Goal: Find contact information

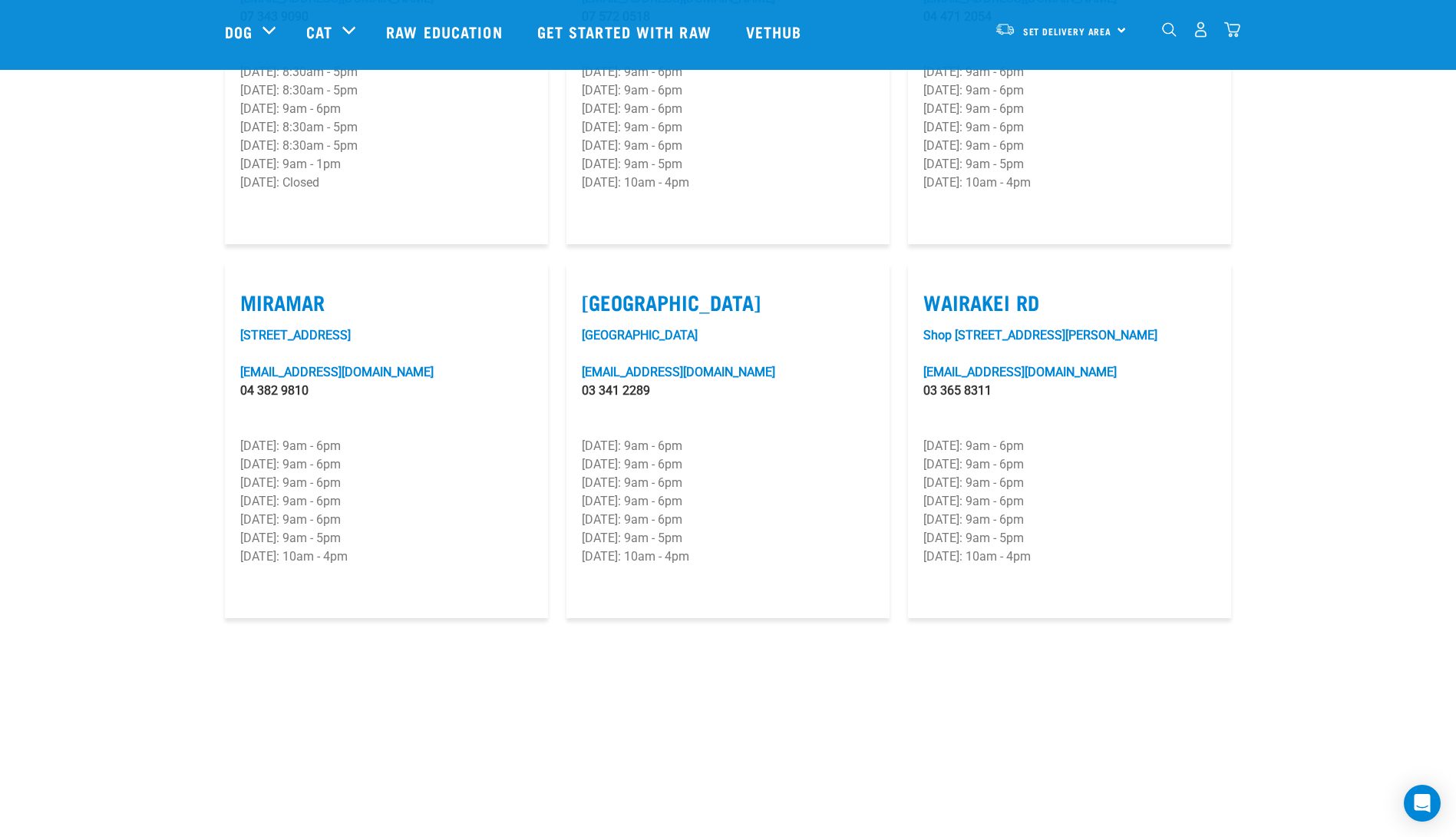
scroll to position [2150, 0]
click at [602, 327] on link "[GEOGRAPHIC_DATA]" at bounding box center [639, 334] width 116 height 15
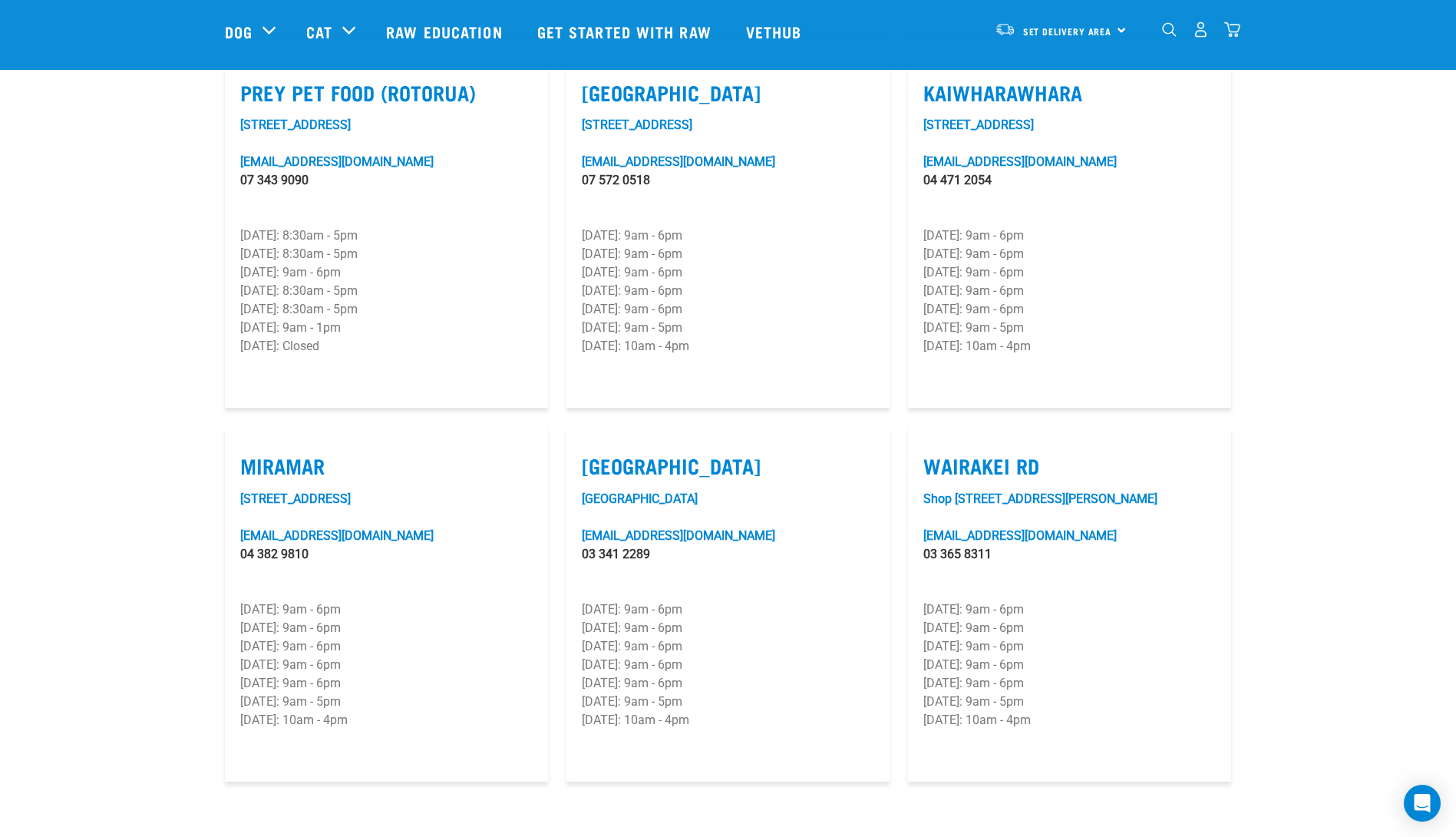
scroll to position [1997, 0]
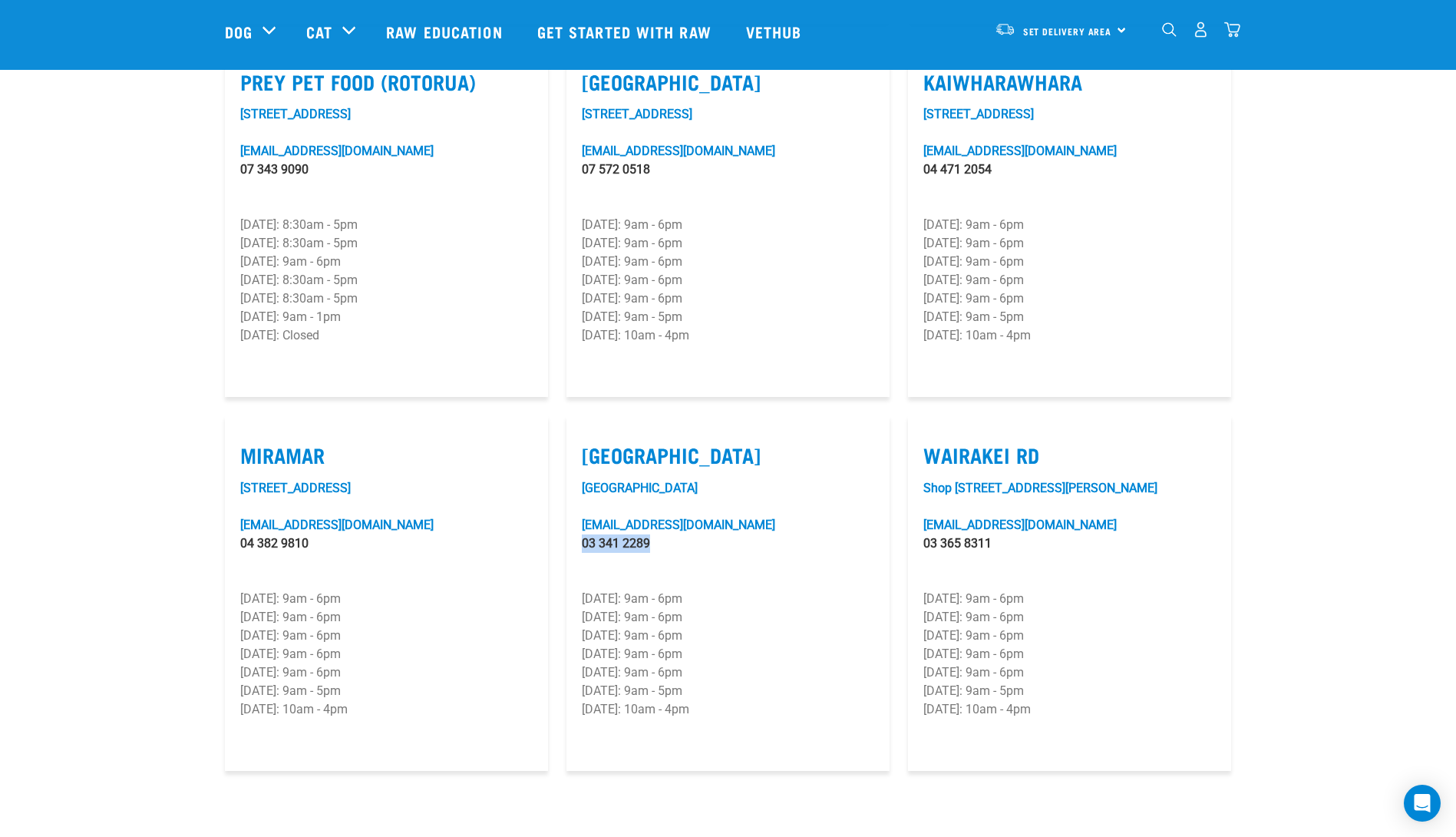
drag, startPoint x: 579, startPoint y: 501, endPoint x: 664, endPoint y: 498, distance: 85.1
click at [664, 498] on article "Tower Junction Unit 23, Tower Junction towerjunction@rawessentials.co.nz 03 341…" at bounding box center [728, 593] width 323 height 355
copy link "03 341 2289"
